Goal: Task Accomplishment & Management: Complete application form

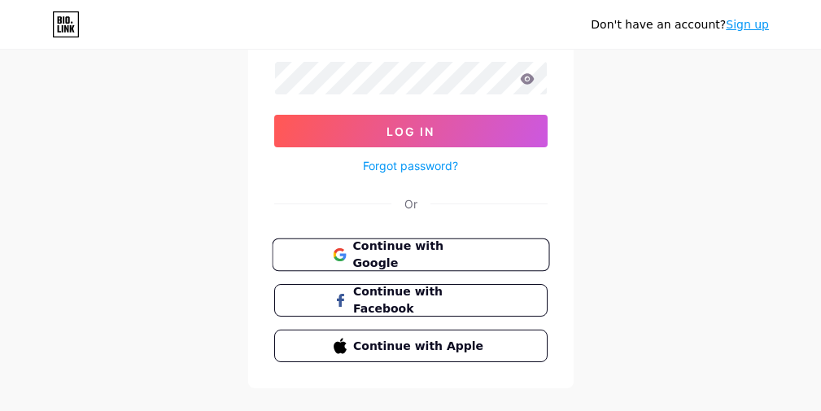
scroll to position [189, 0]
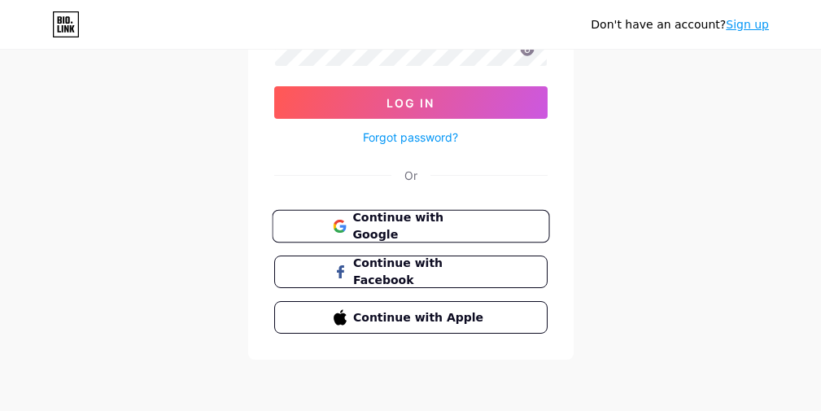
click at [422, 226] on span "Continue with Google" at bounding box center [420, 226] width 136 height 35
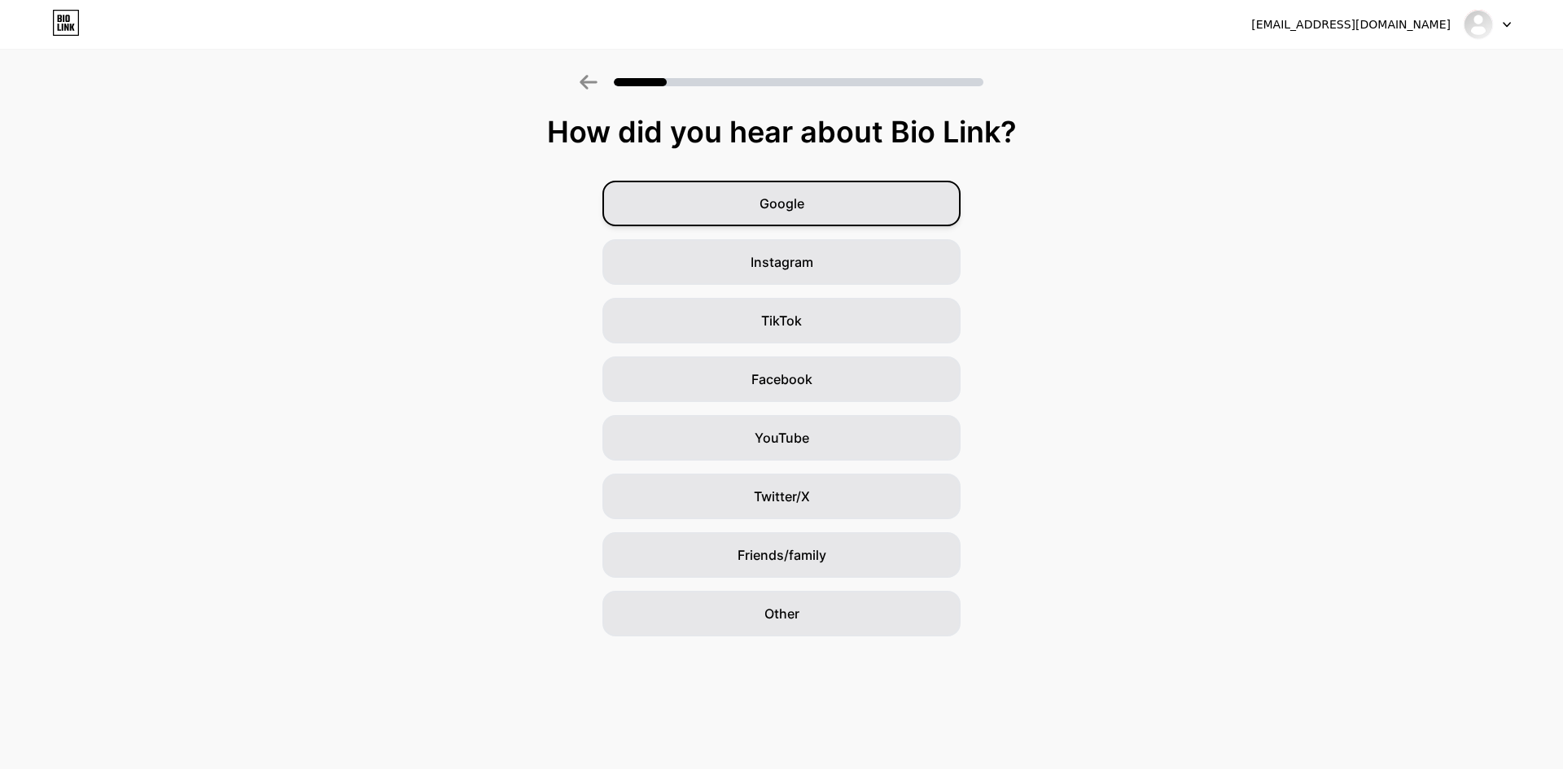
click at [833, 204] on div "Google" at bounding box center [781, 204] width 358 height 46
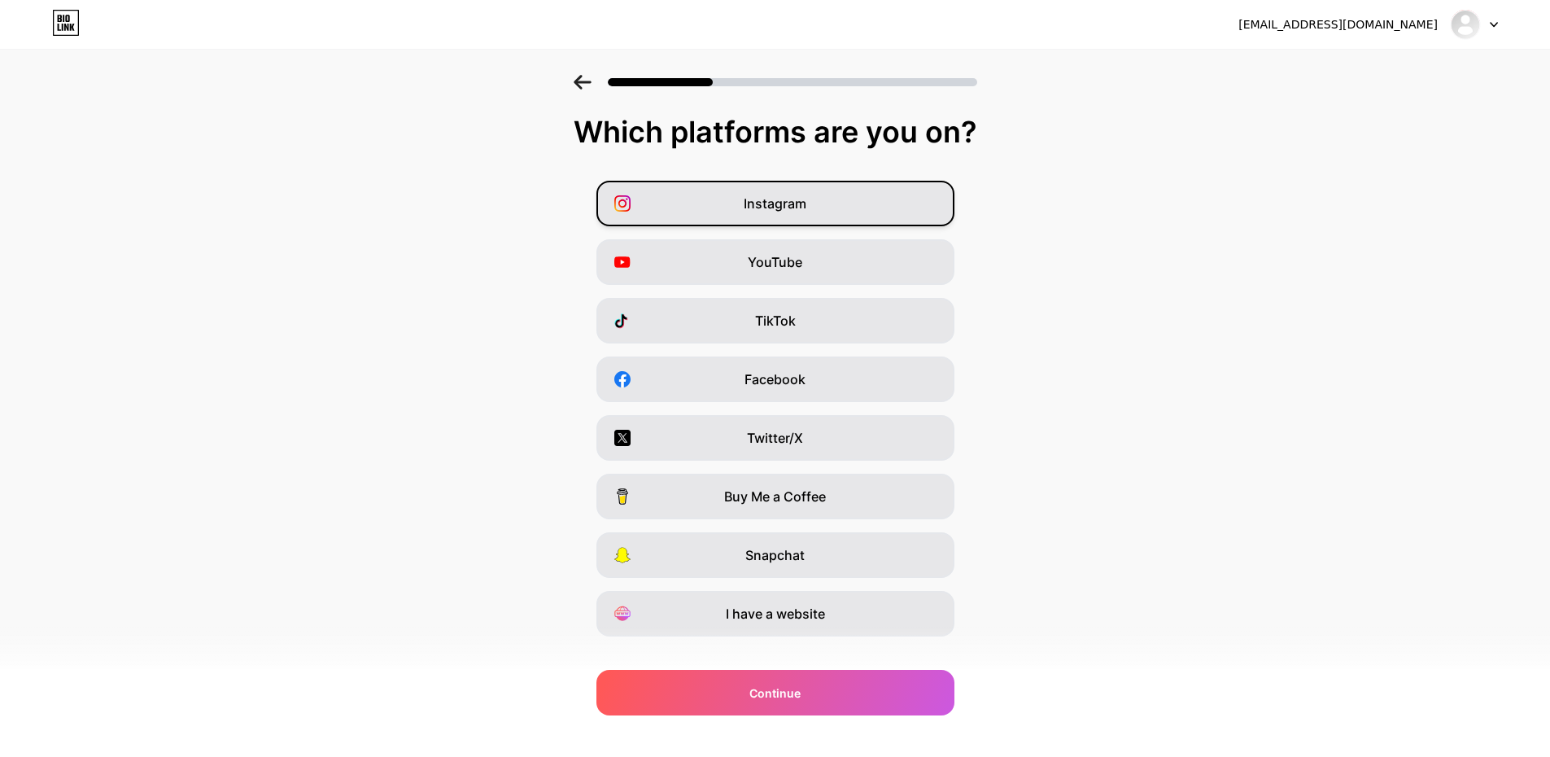
click at [804, 204] on span "Instagram" at bounding box center [775, 204] width 63 height 20
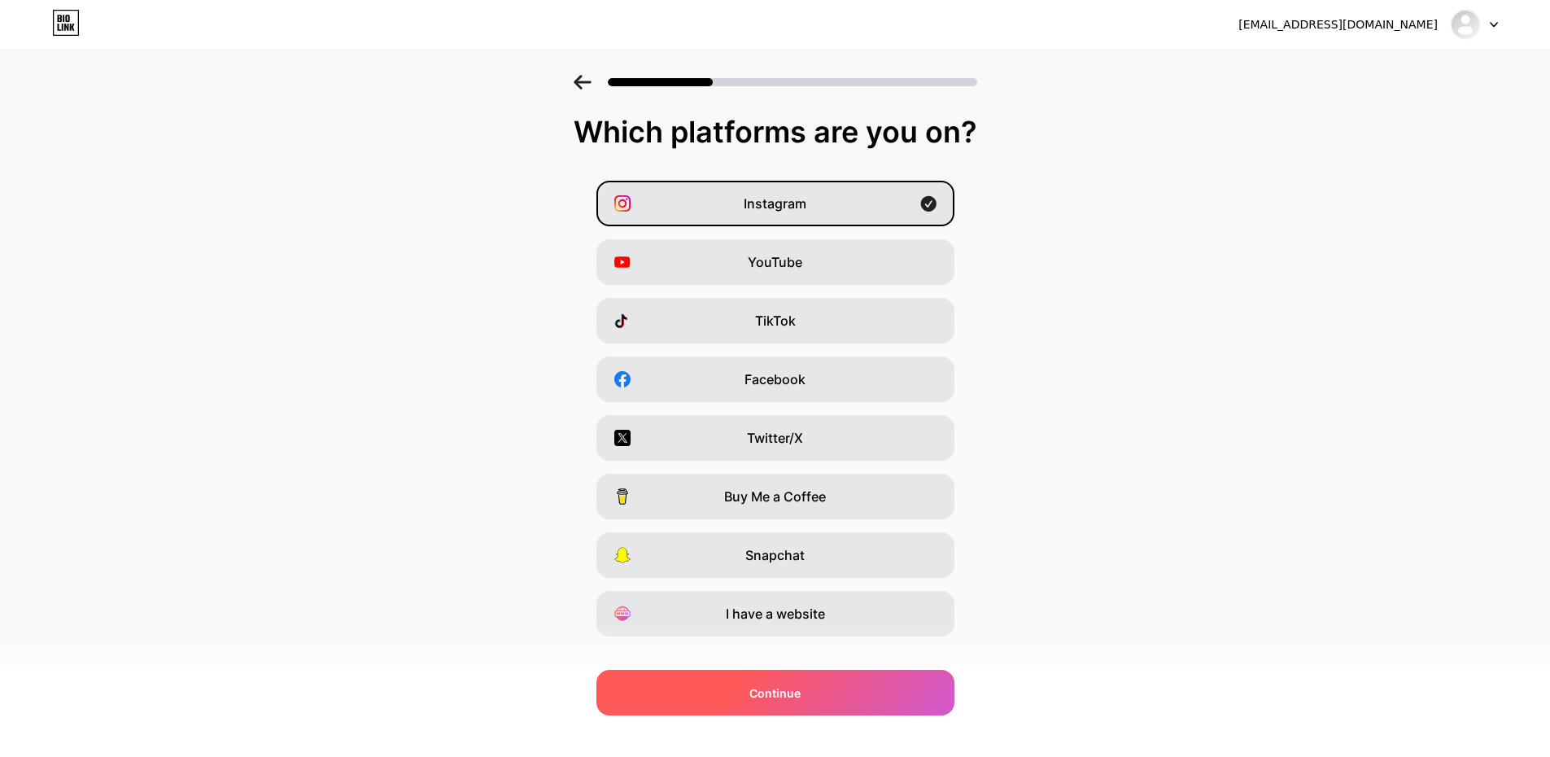
click at [775, 410] on span "Continue" at bounding box center [775, 692] width 51 height 17
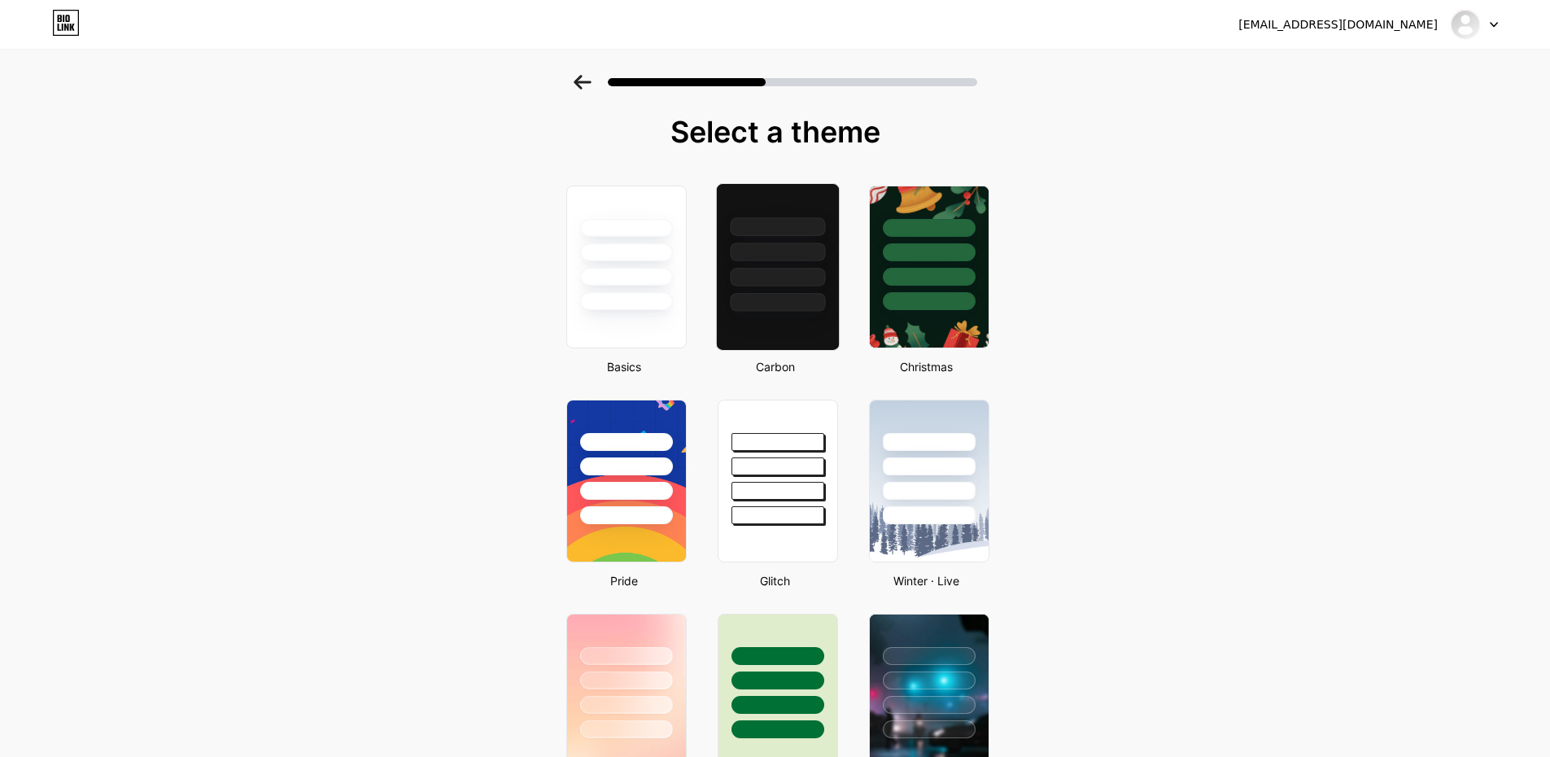
click at [765, 287] on div at bounding box center [777, 248] width 122 height 128
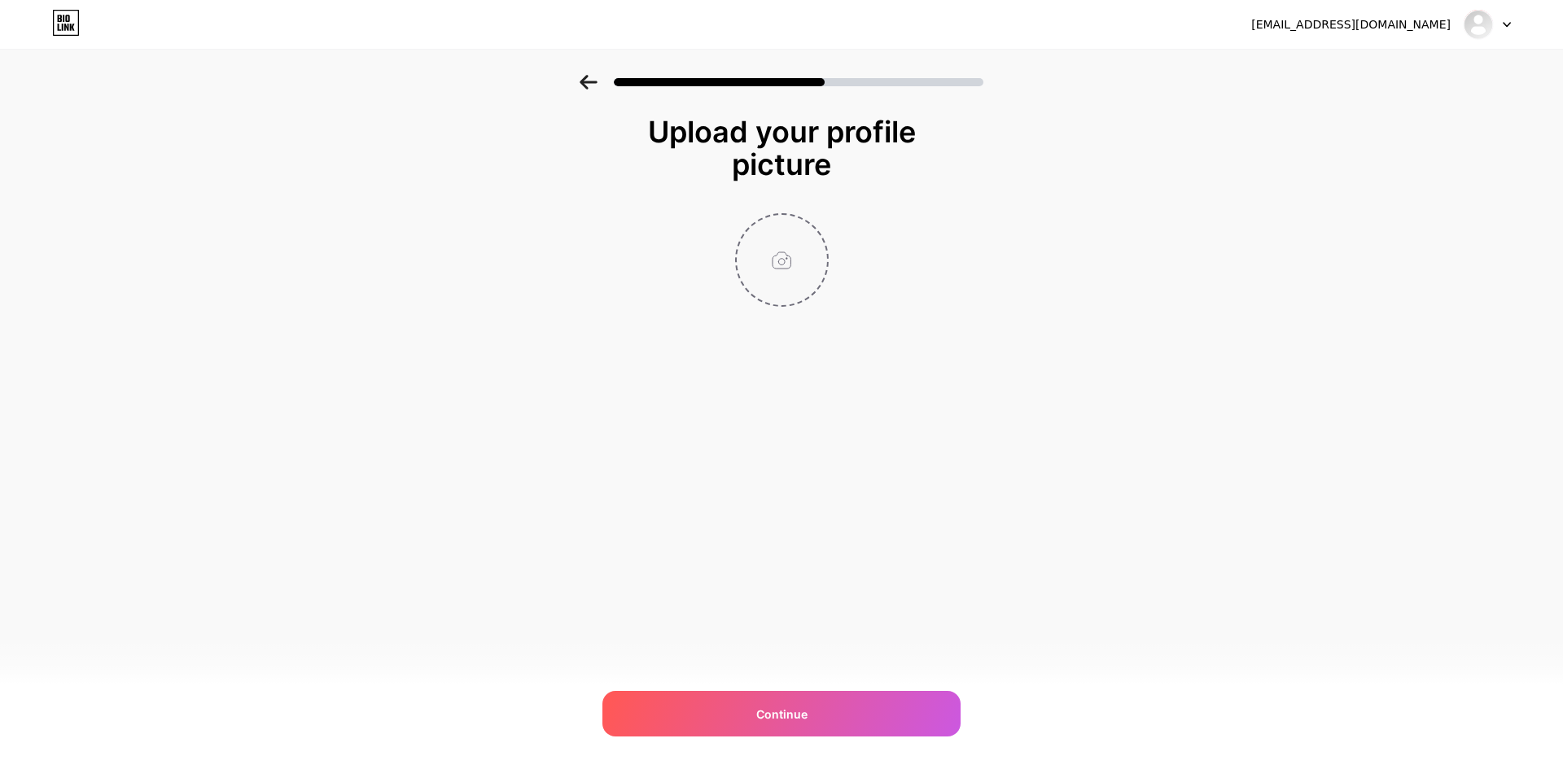
click at [768, 274] on input "file" at bounding box center [782, 260] width 90 height 90
type input "C:\fakepath\0f41a8fb-664d-4431-a282-f84c5a870470.png"
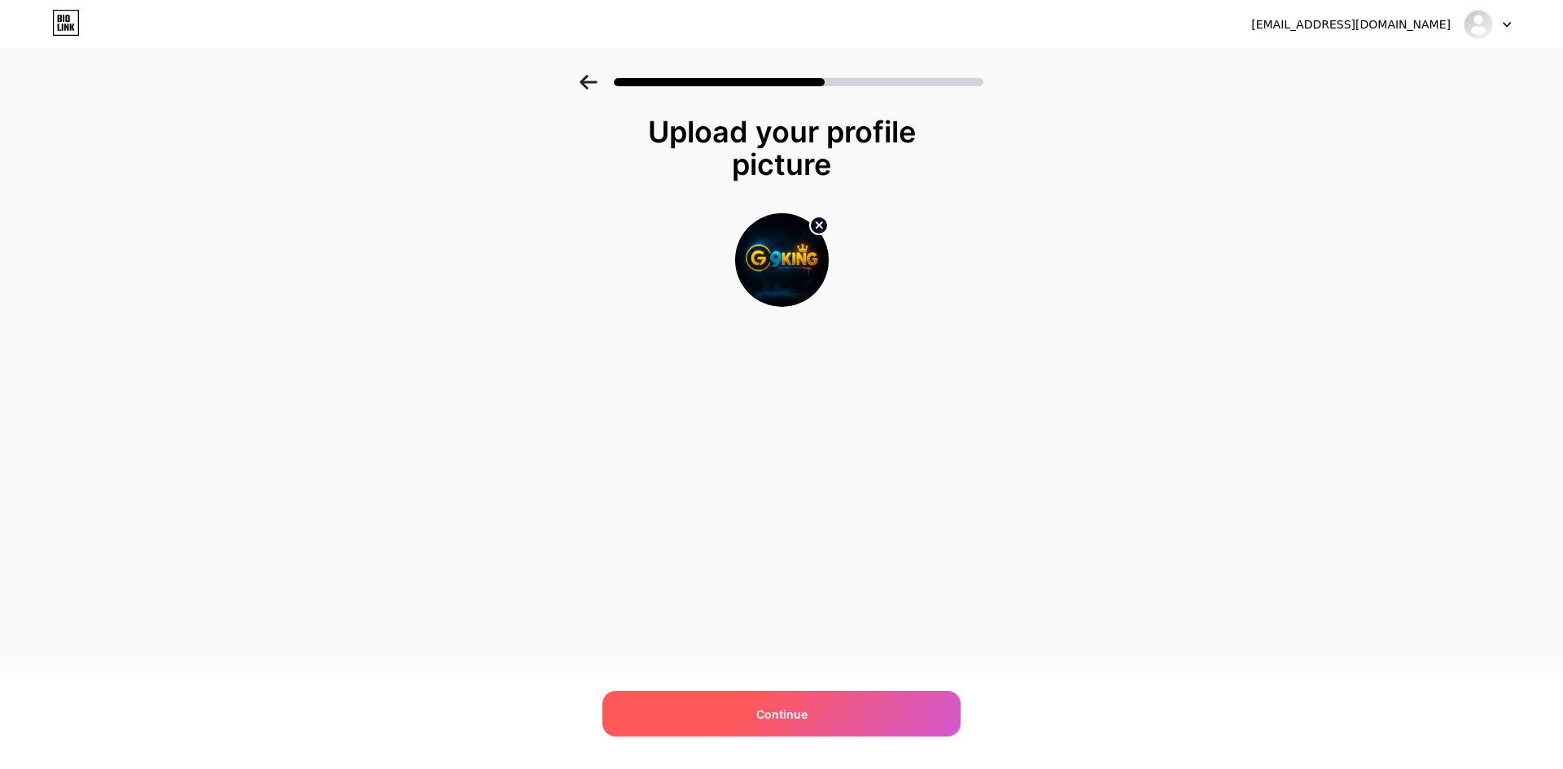
click at [779, 410] on div "Continue" at bounding box center [781, 714] width 358 height 46
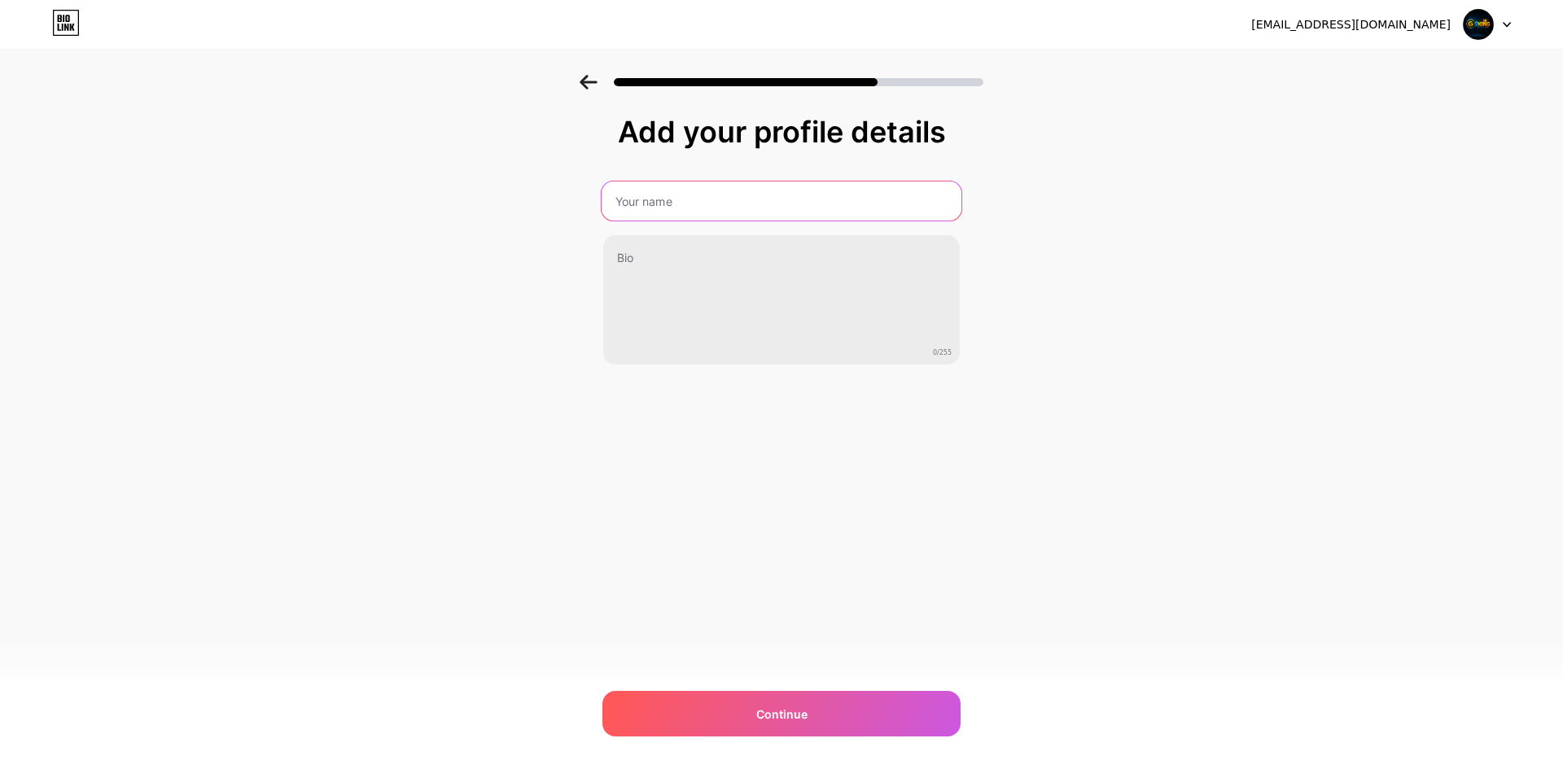
click at [689, 204] on input "text" at bounding box center [781, 201] width 360 height 39
type input "g9king"
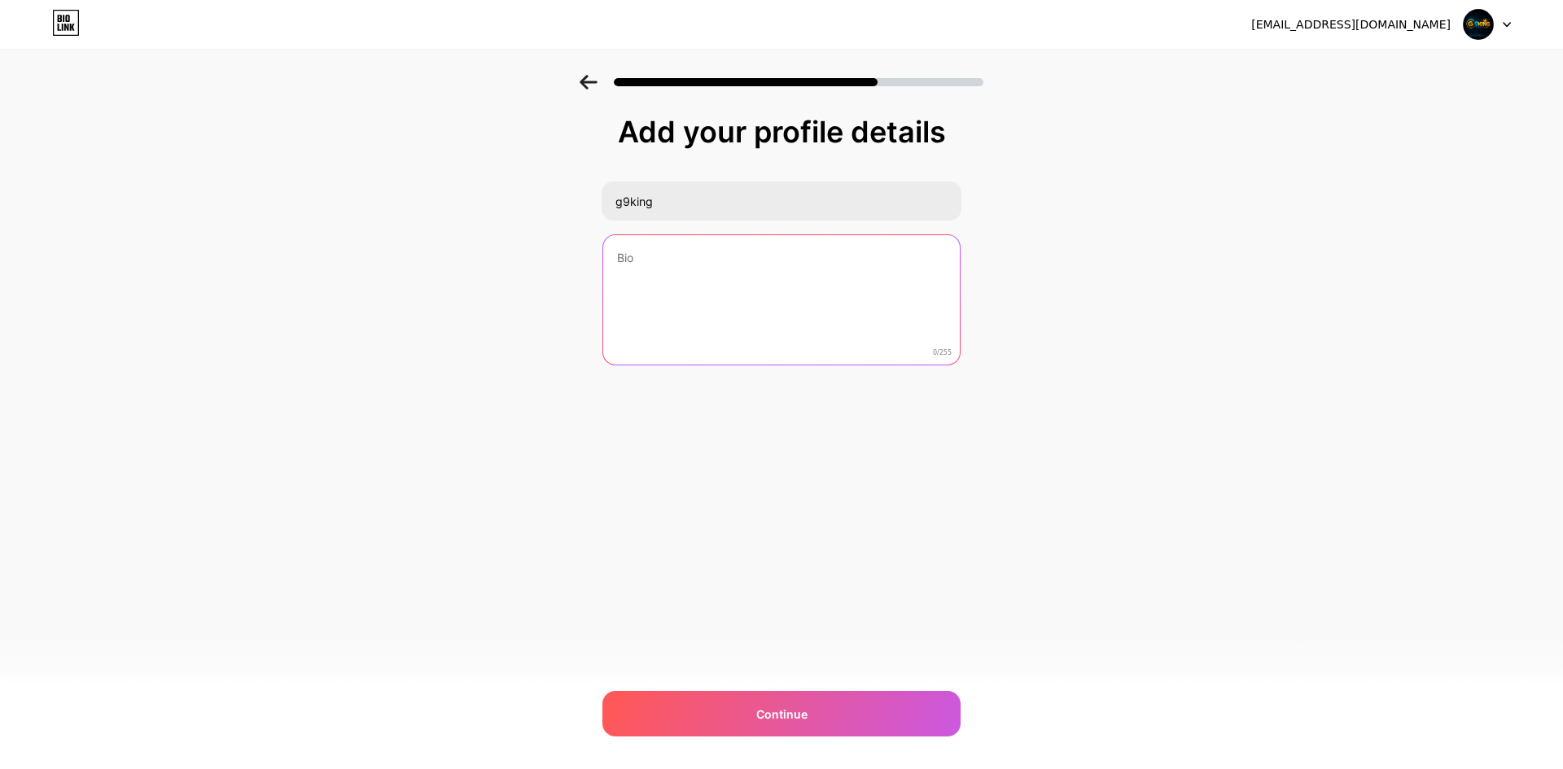
click at [665, 258] on textarea at bounding box center [781, 300] width 356 height 131
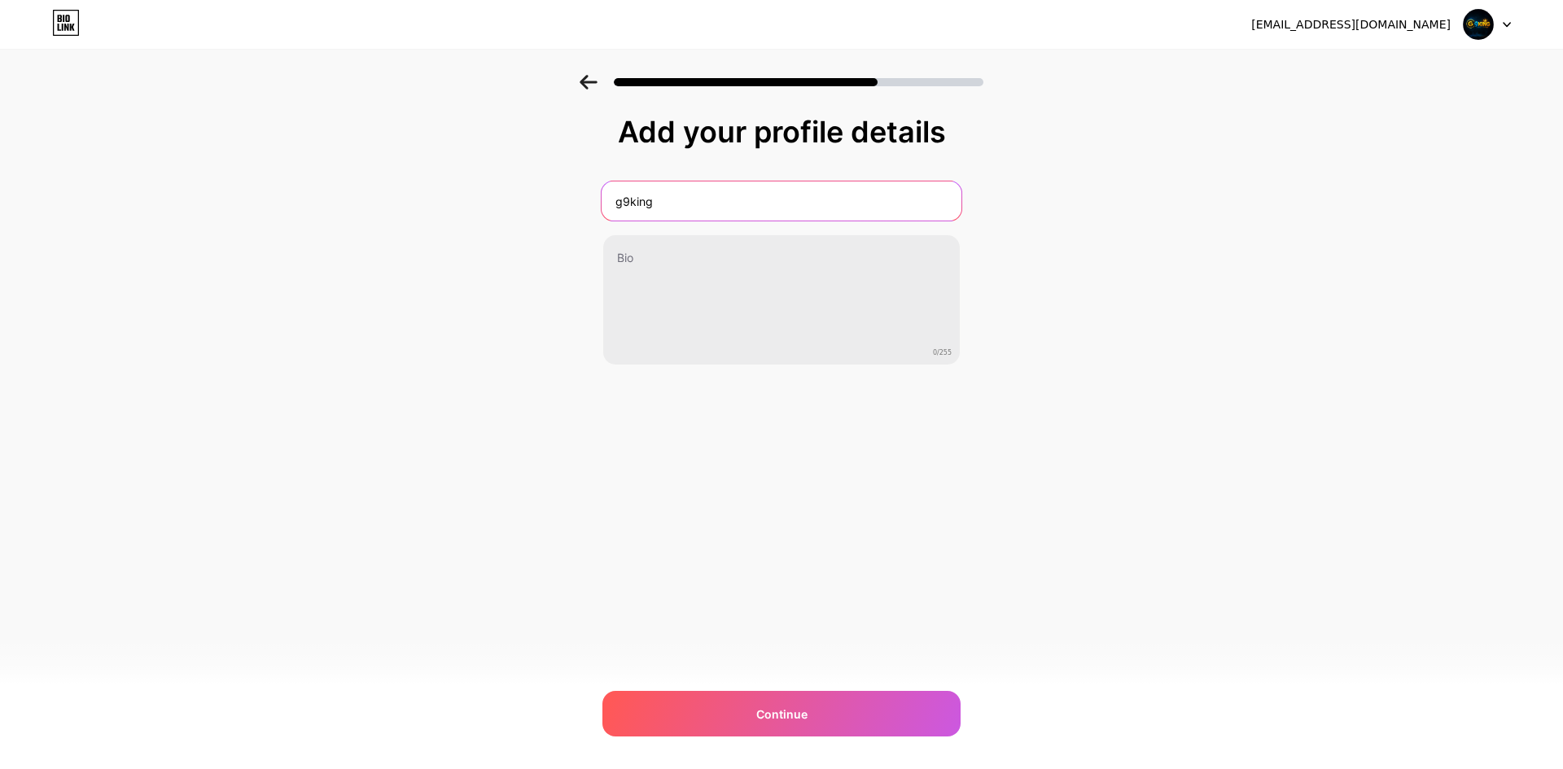
click at [672, 208] on input "g9king" at bounding box center [781, 201] width 360 height 39
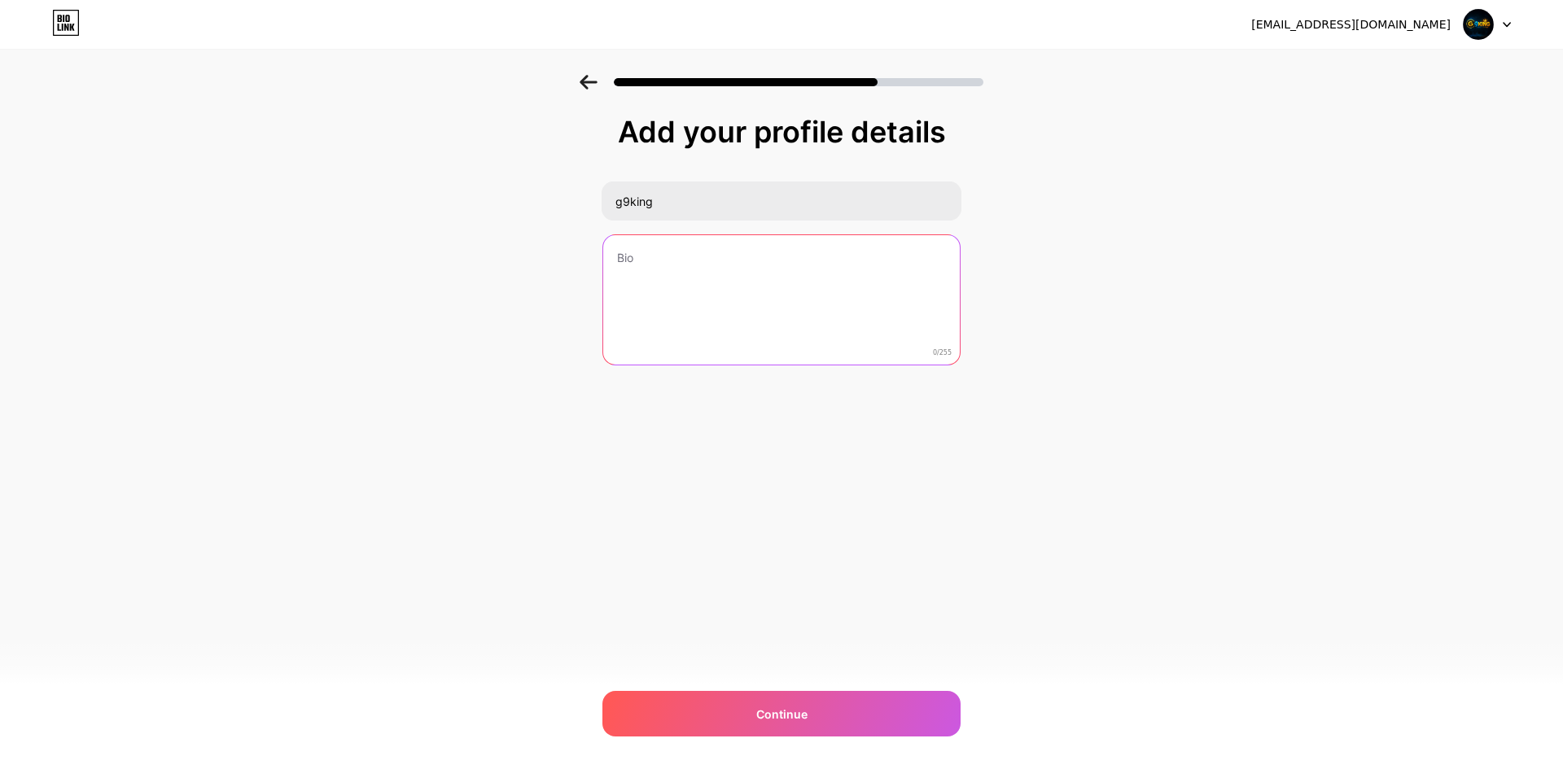
click at [660, 273] on textarea at bounding box center [781, 300] width 356 height 131
click at [629, 262] on textarea at bounding box center [781, 300] width 360 height 133
paste textarea "G9KING G9KING slot gacor hari ini menghadirkan ratusan permainan dengan RTP tin…"
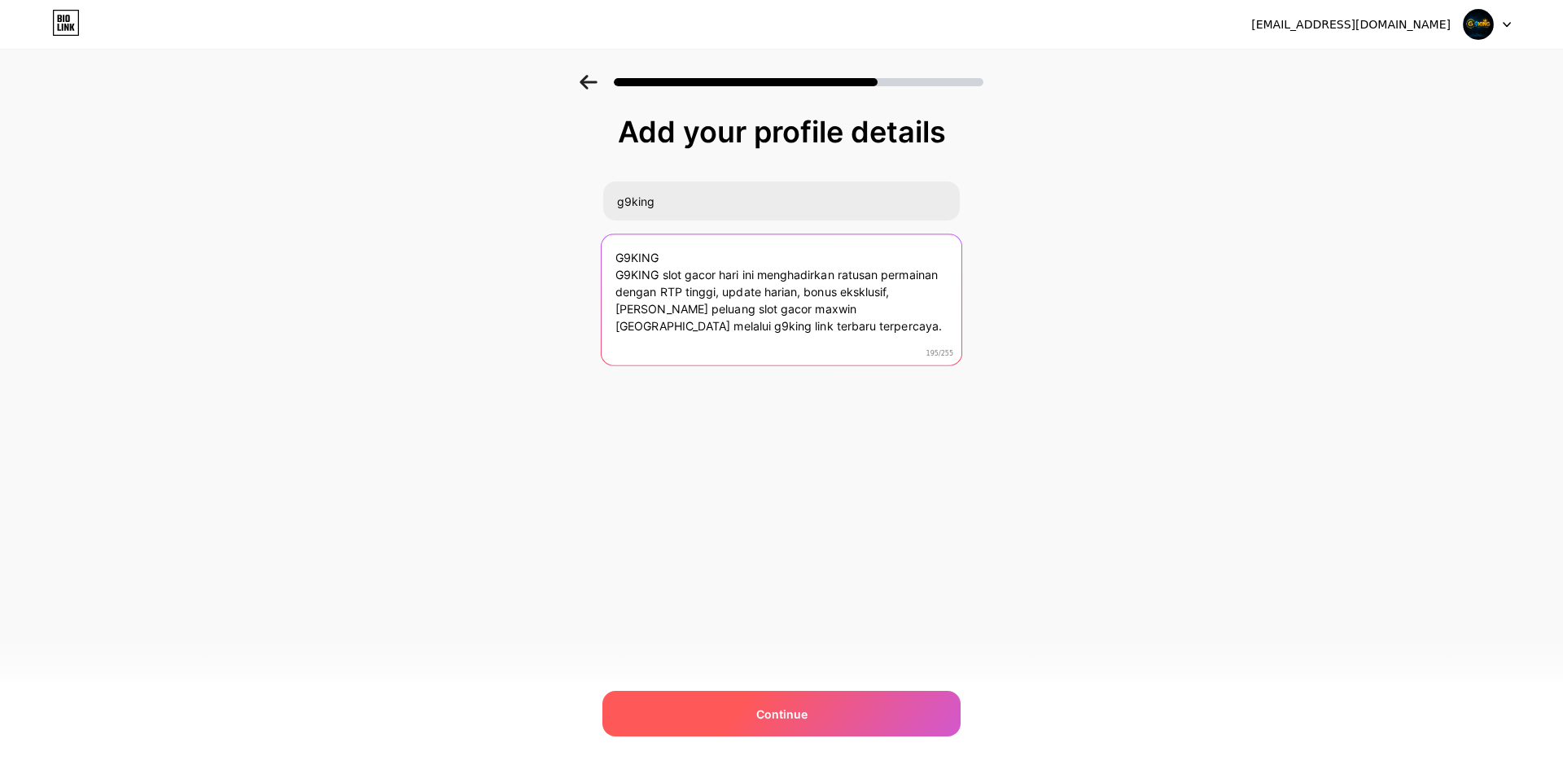
type textarea "G9KING G9KING slot gacor hari ini menghadirkan ratusan permainan dengan RTP tin…"
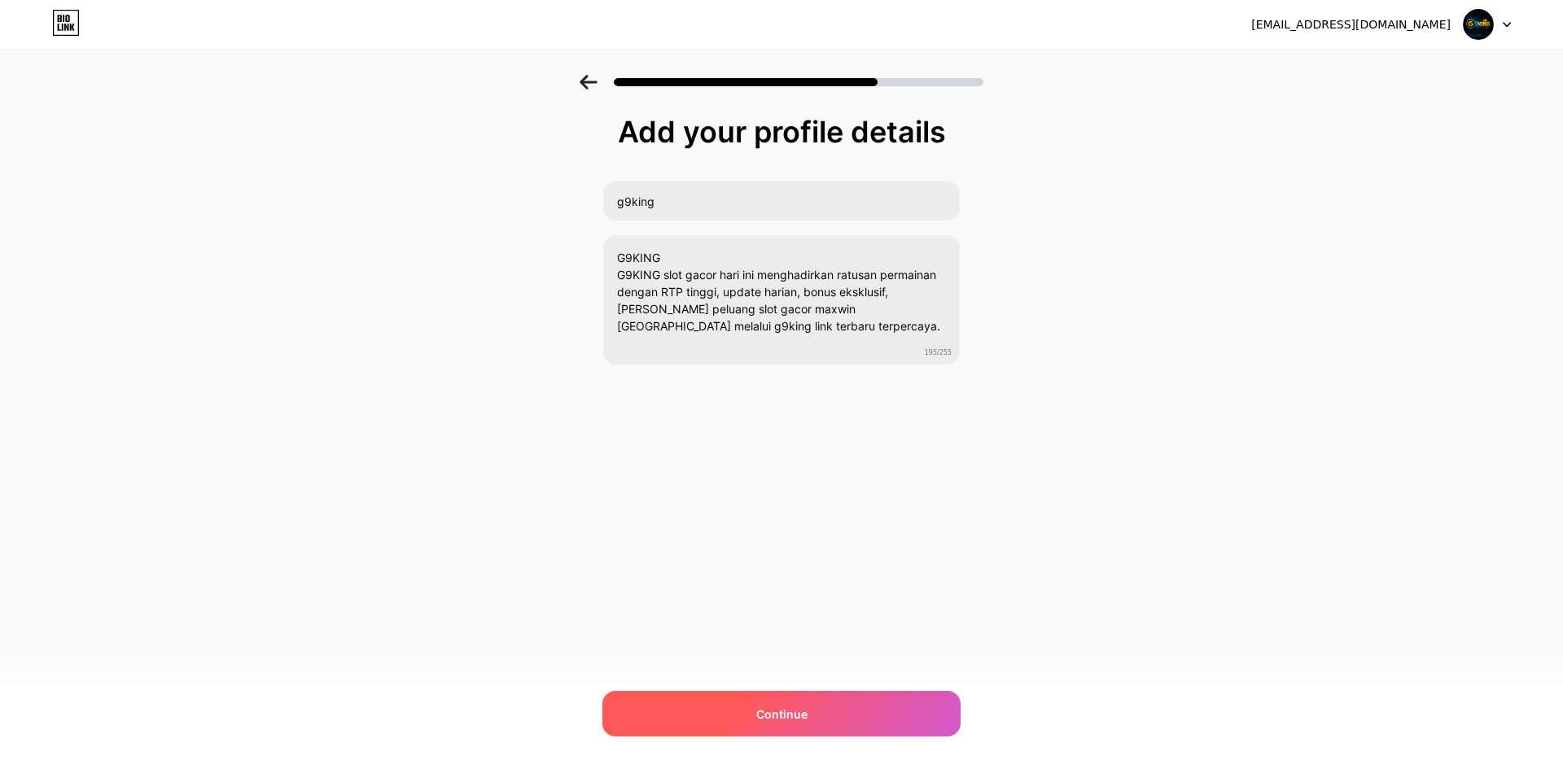
click at [737, 410] on div "Continue" at bounding box center [781, 714] width 358 height 46
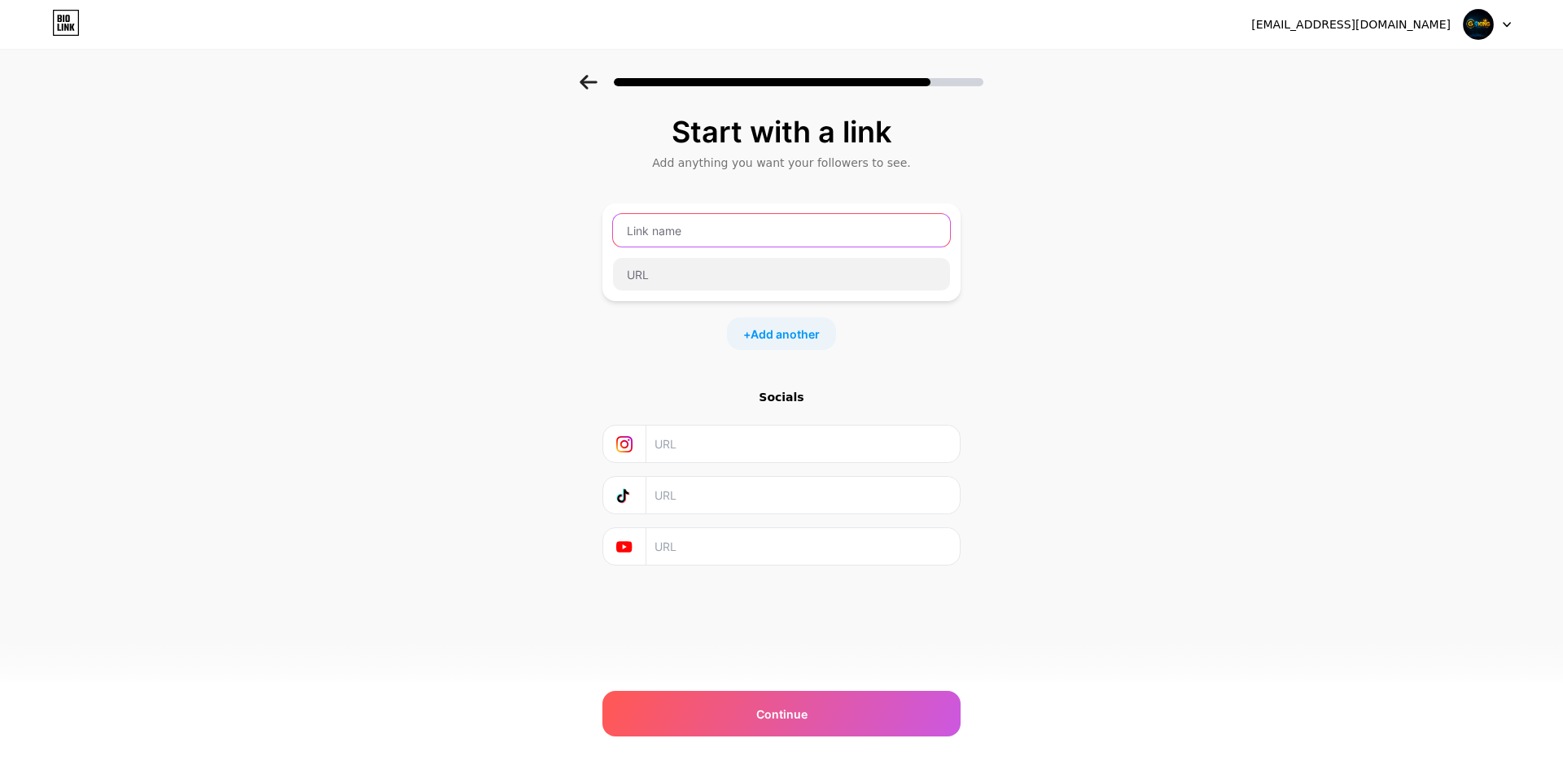
click at [681, 234] on input "text" at bounding box center [781, 230] width 337 height 33
type input "G9KING LINK ALTERNATIF"
click at [663, 277] on input "text" at bounding box center [781, 274] width 337 height 33
paste input "[DOMAIN_NAME][URL]"
click at [784, 337] on span "Add another" at bounding box center [784, 334] width 69 height 17
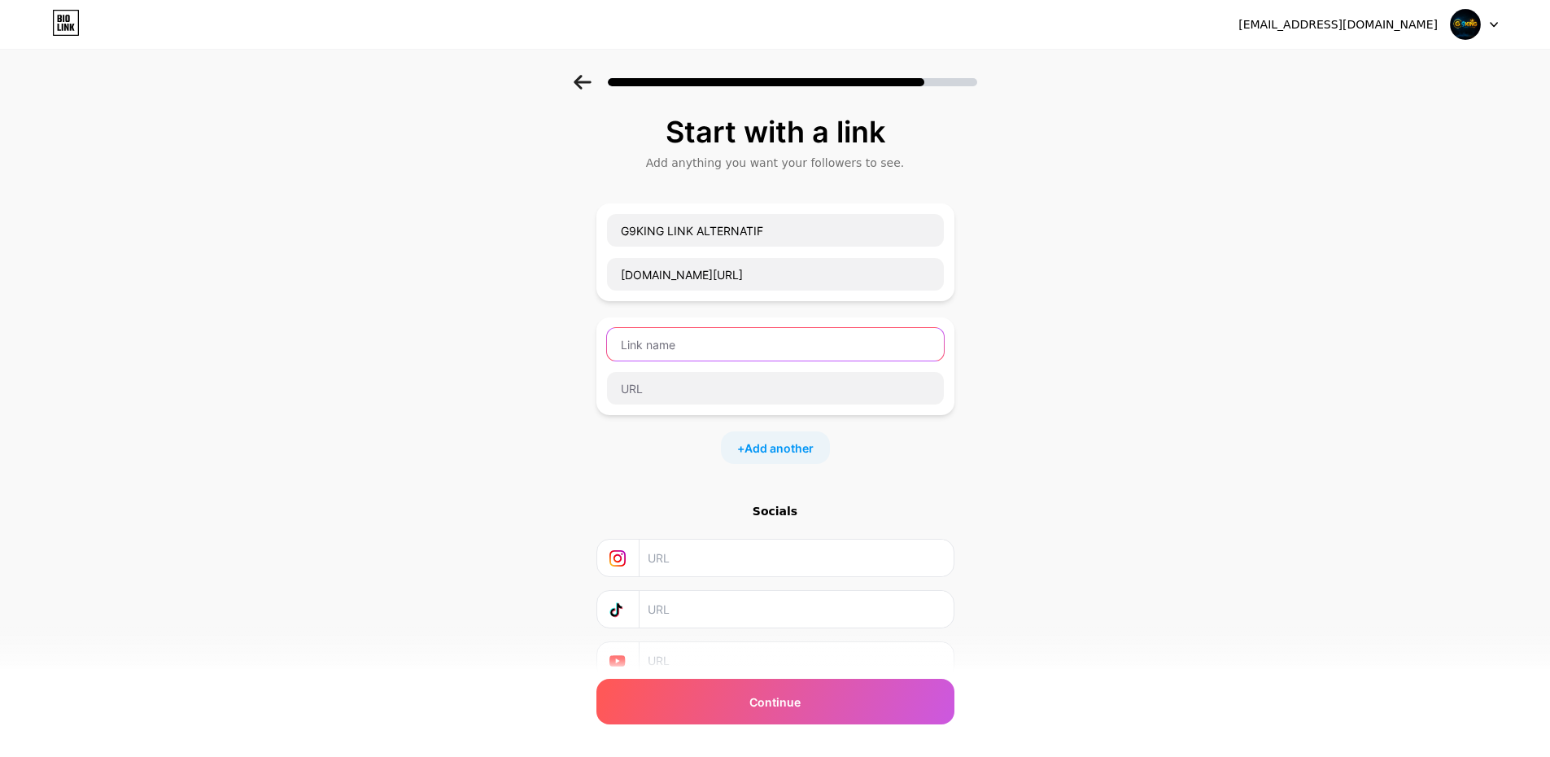
click at [724, 352] on input "text" at bounding box center [775, 344] width 337 height 33
click at [758, 278] on input "[DOMAIN_NAME][URL]" at bounding box center [775, 274] width 337 height 33
click at [833, 271] on div "Start with a link Add anything you want your followers to see. G9KING LINK ALTE…" at bounding box center [775, 418] width 1550 height 686
click at [829, 282] on input "[DOMAIN_NAME][URL]" at bounding box center [775, 274] width 337 height 33
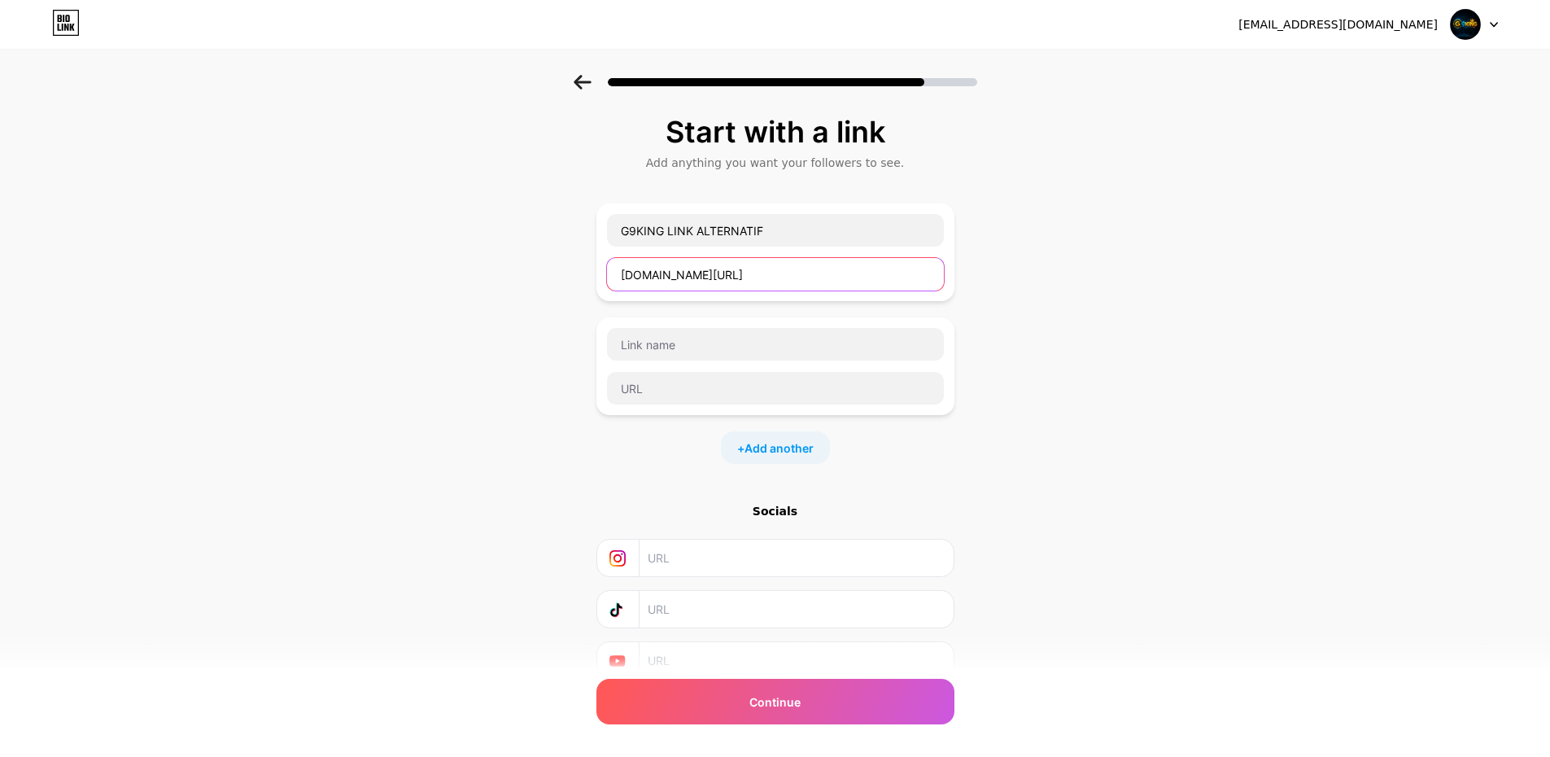
paste input "[URL][DOMAIN_NAME]"
type input "[URL][DOMAIN_NAME]"
click at [833, 273] on div "Start with a link Add anything you want your followers to see. G9KING LINK ALTE…" at bounding box center [775, 418] width 1550 height 686
click at [662, 349] on input "text" at bounding box center [775, 344] width 337 height 33
click at [689, 343] on input "text" at bounding box center [775, 344] width 337 height 33
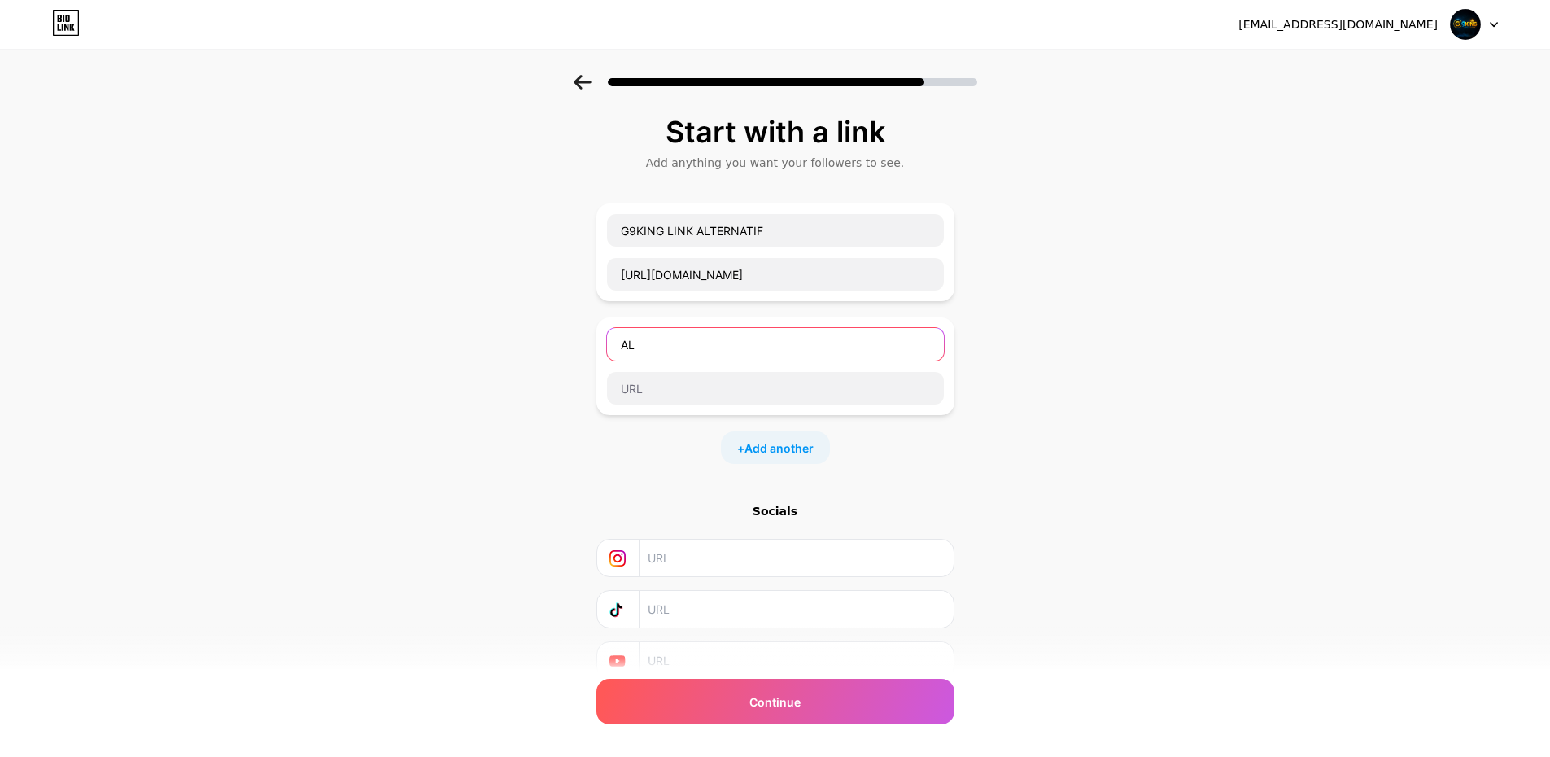
type input "A"
type input "Slot Gacor hari ini"
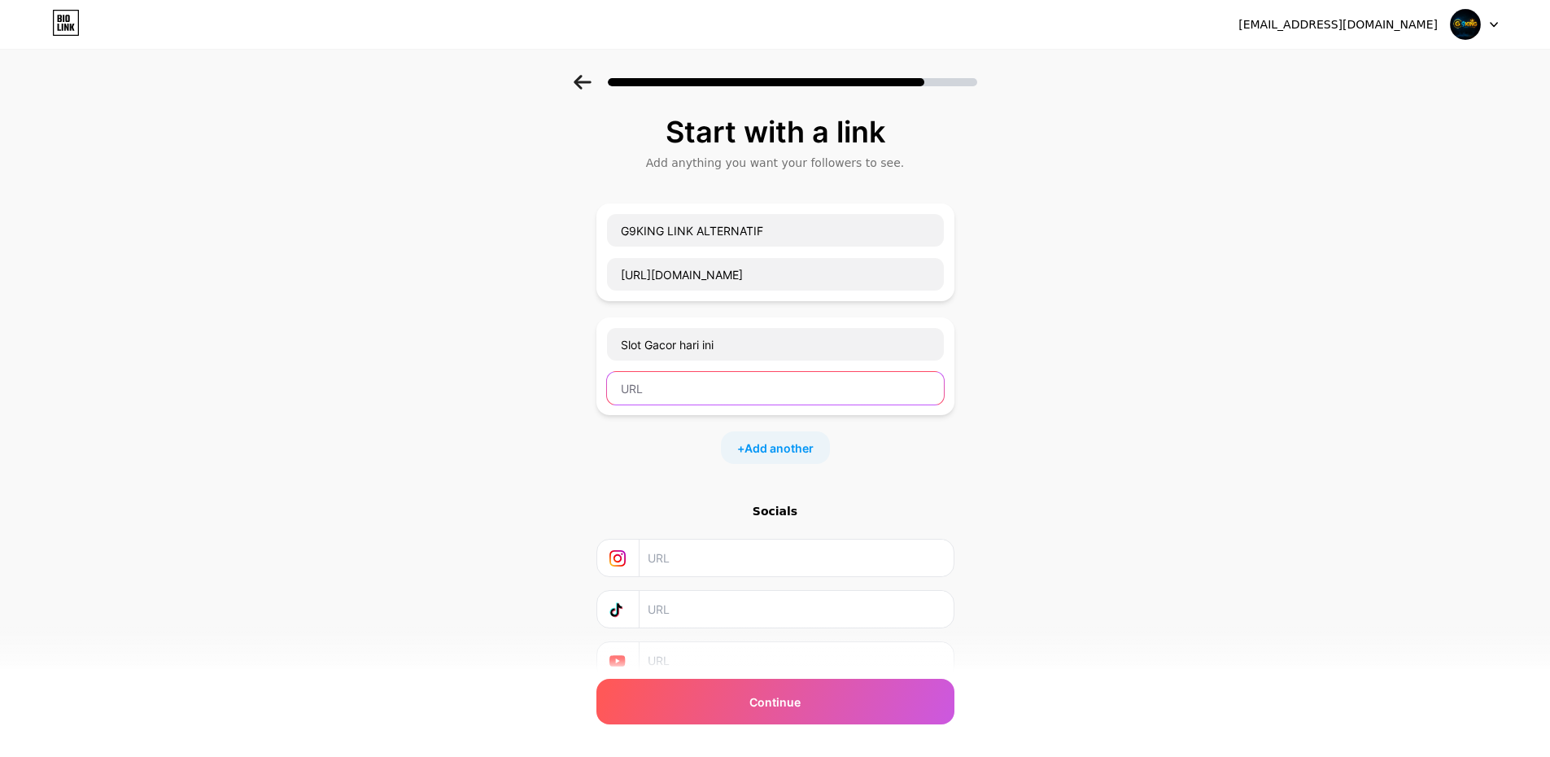
click at [702, 388] on input "text" at bounding box center [775, 388] width 337 height 33
paste input "[URL][DOMAIN_NAME]"
type input "[URL][DOMAIN_NAME]"
click at [790, 410] on span "Add another" at bounding box center [779, 448] width 69 height 17
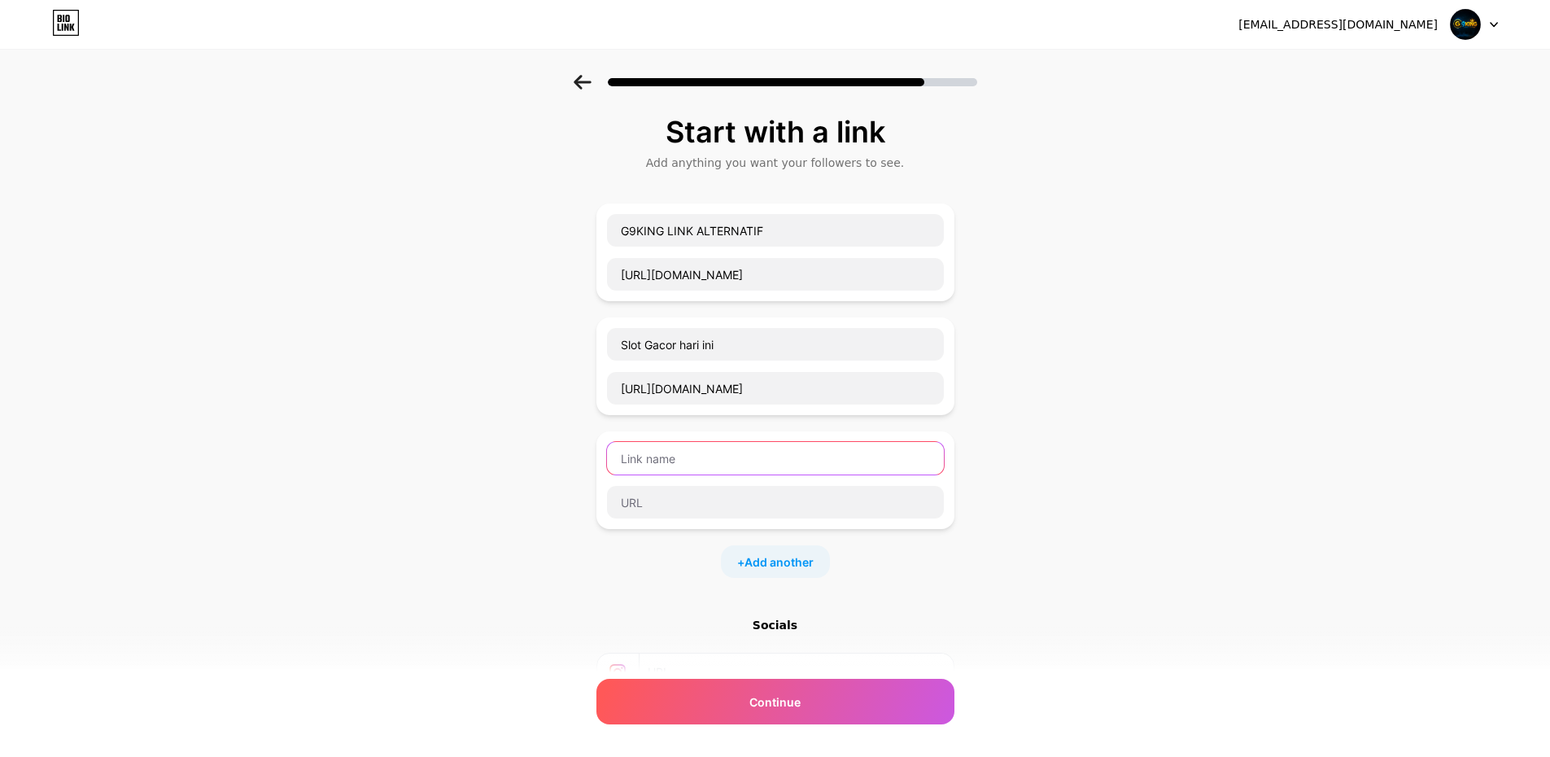
click at [719, 410] on input "text" at bounding box center [775, 458] width 337 height 33
type input "G9KING LOGIN"
click at [656, 410] on input "text" at bounding box center [775, 502] width 337 height 33
paste input "[URL][DOMAIN_NAME]"
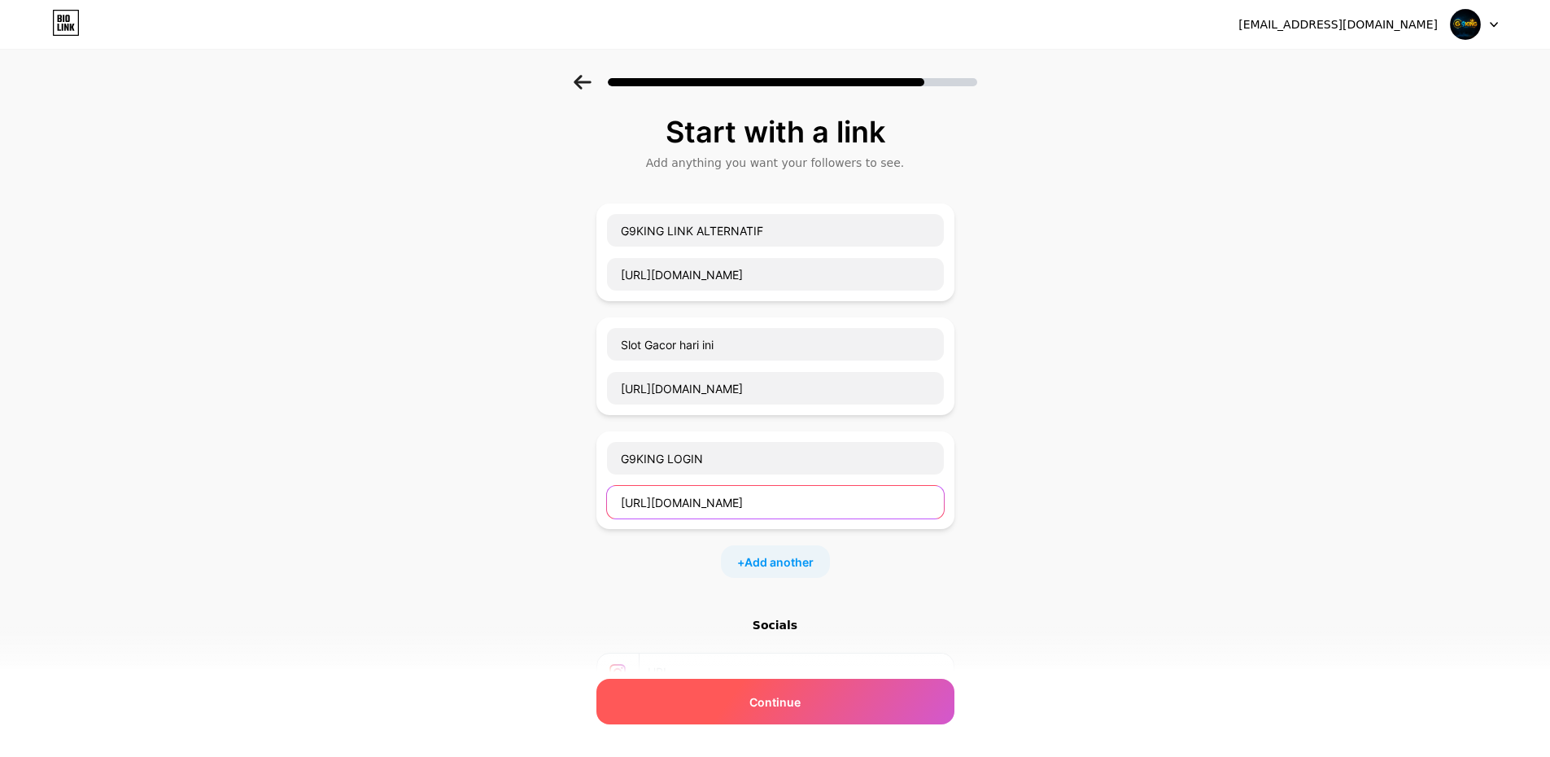
type input "[URL][DOMAIN_NAME]"
click at [791, 410] on span "Continue" at bounding box center [775, 701] width 51 height 17
click at [789, 410] on span "Continue" at bounding box center [775, 701] width 51 height 17
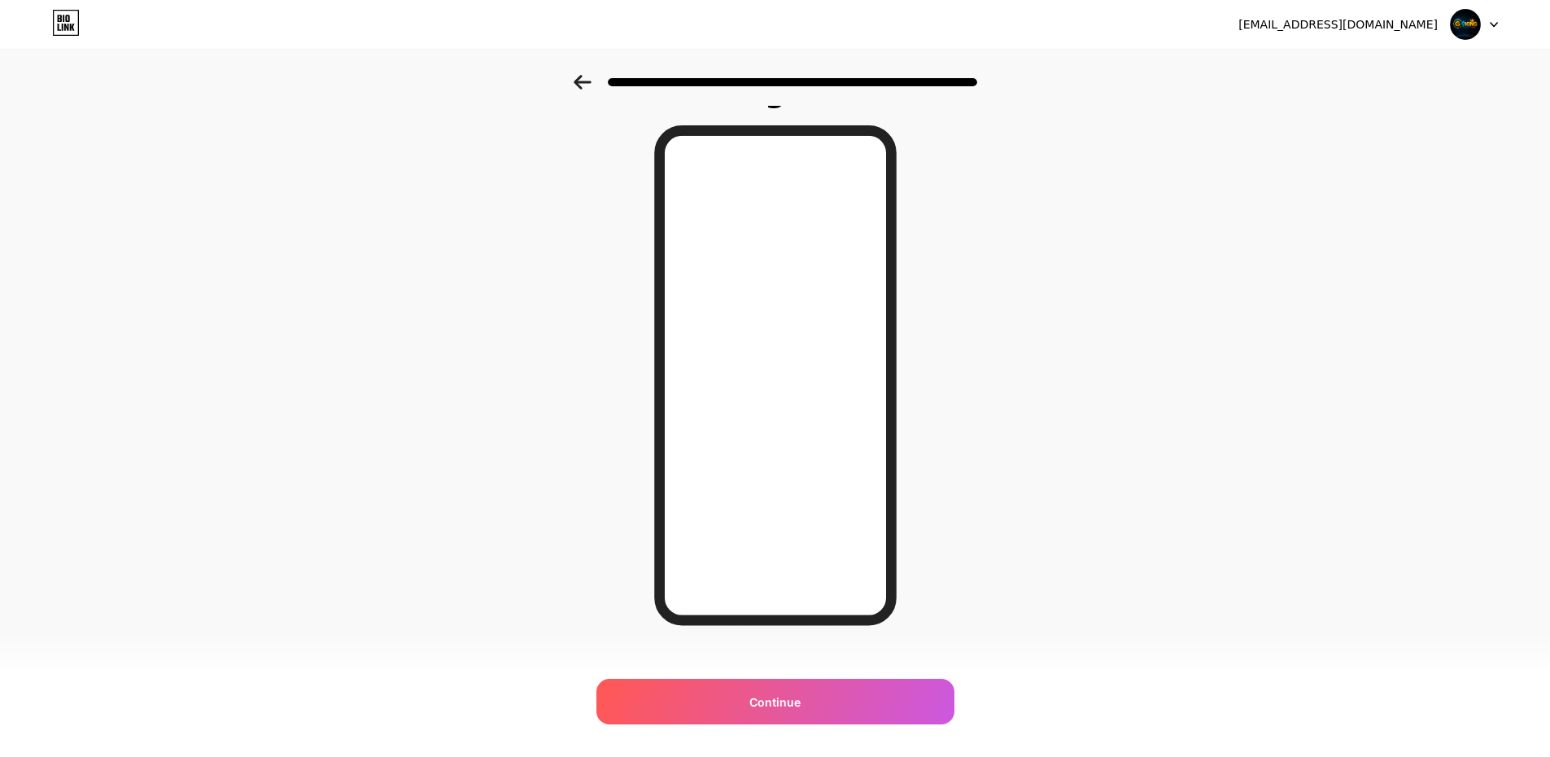
scroll to position [61, 0]
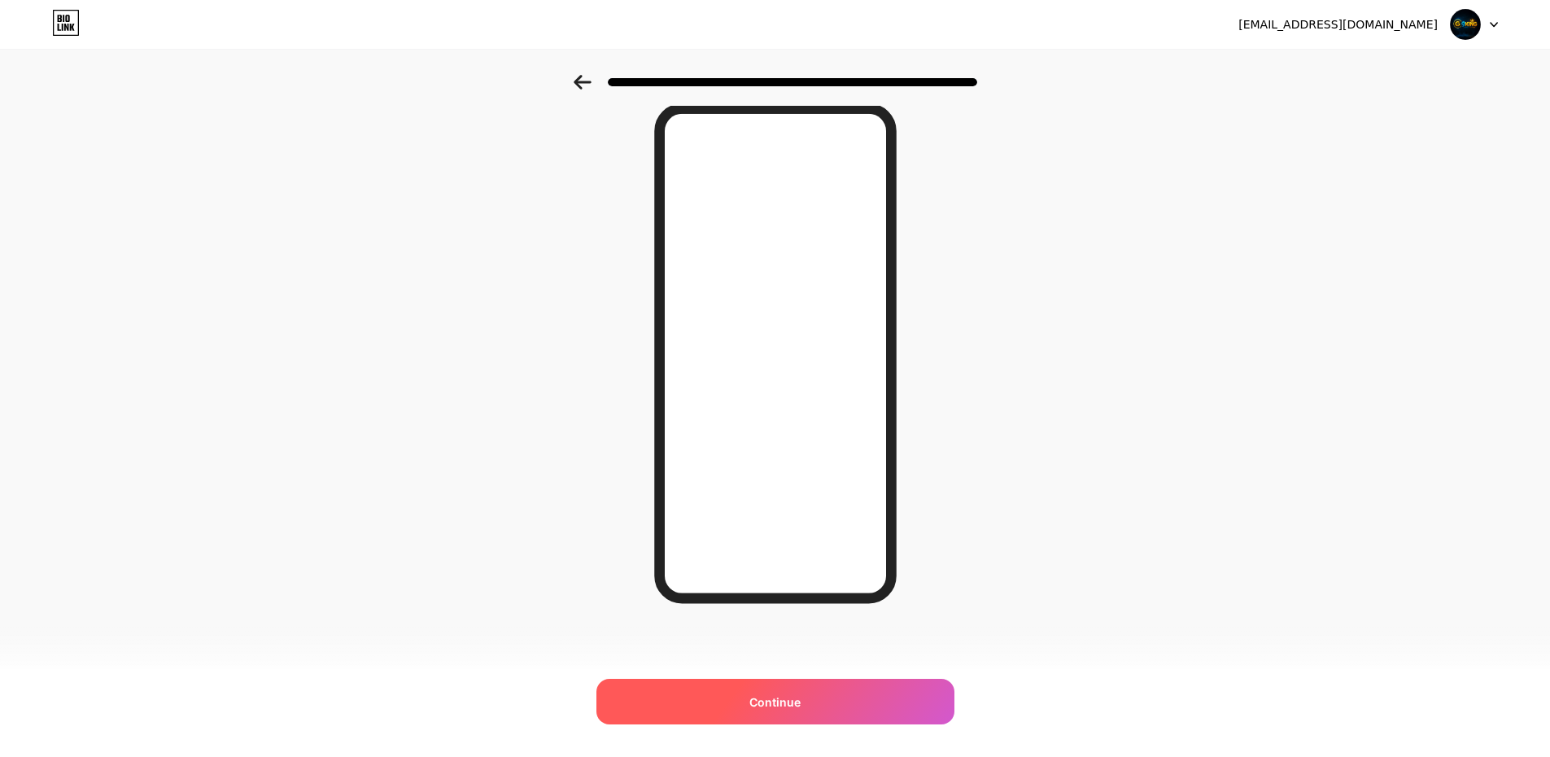
click at [793, 410] on span "Continue" at bounding box center [775, 701] width 51 height 17
